Goal: Information Seeking & Learning: Learn about a topic

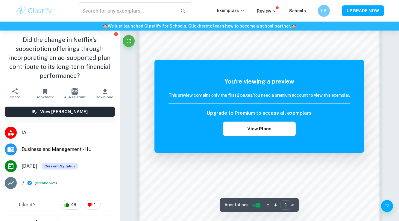
scroll to position [376, 0]
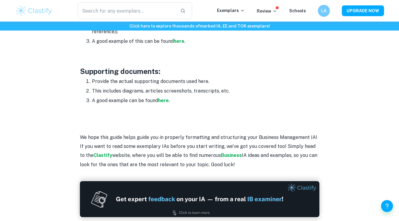
scroll to position [993, 0]
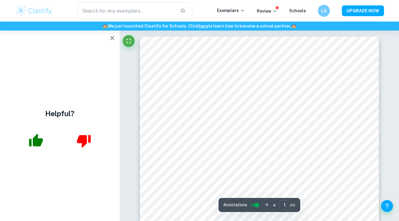
click at [112, 38] on icon "button" at bounding box center [112, 38] width 4 height 4
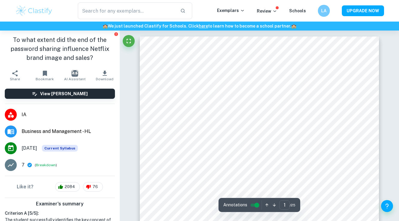
scroll to position [16, 0]
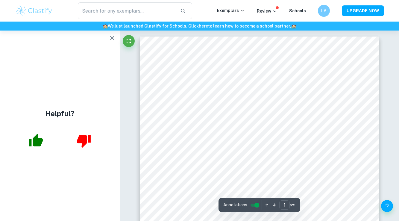
scroll to position [35, 0]
